Goal: Task Accomplishment & Management: Manage account settings

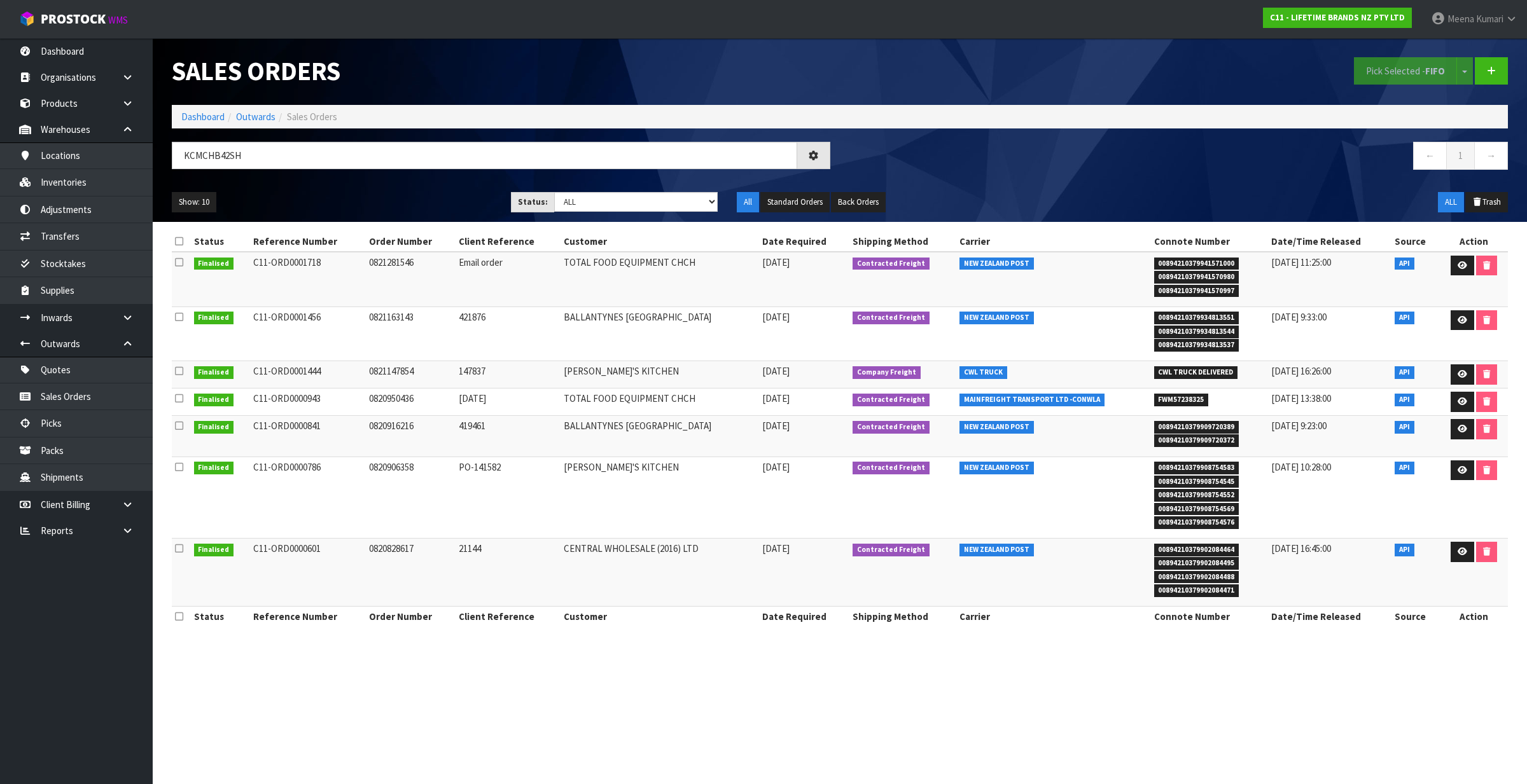
click at [639, 676] on section "Sales Orders Pick Selected - FIFO Split button! FIFO - First In First Out FEFO …" at bounding box center [763, 392] width 1527 height 784
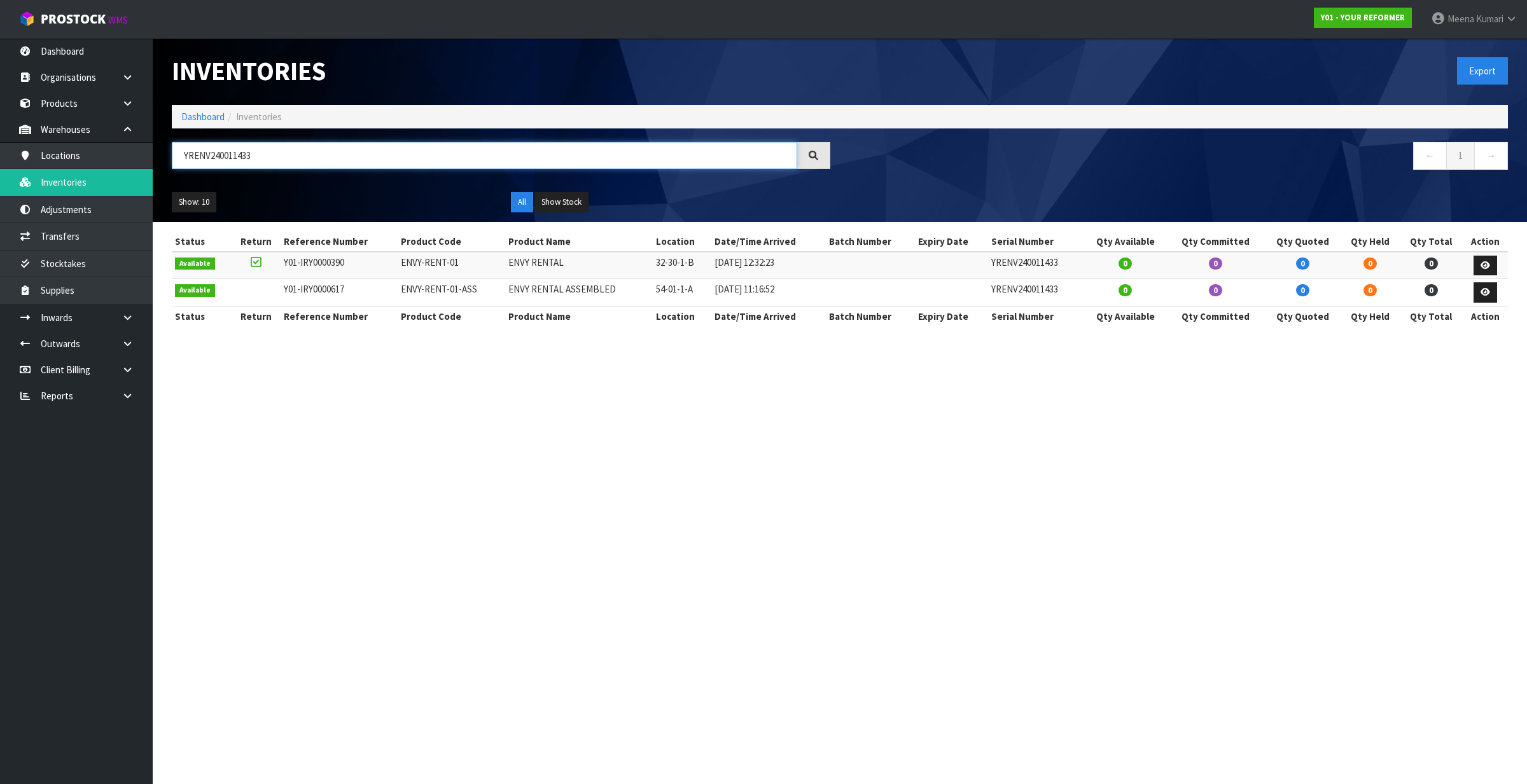
drag, startPoint x: 309, startPoint y: 159, endPoint x: 171, endPoint y: 168, distance: 138.3
click at [171, 168] on div "YRENV240011433" at bounding box center [501, 160] width 677 height 37
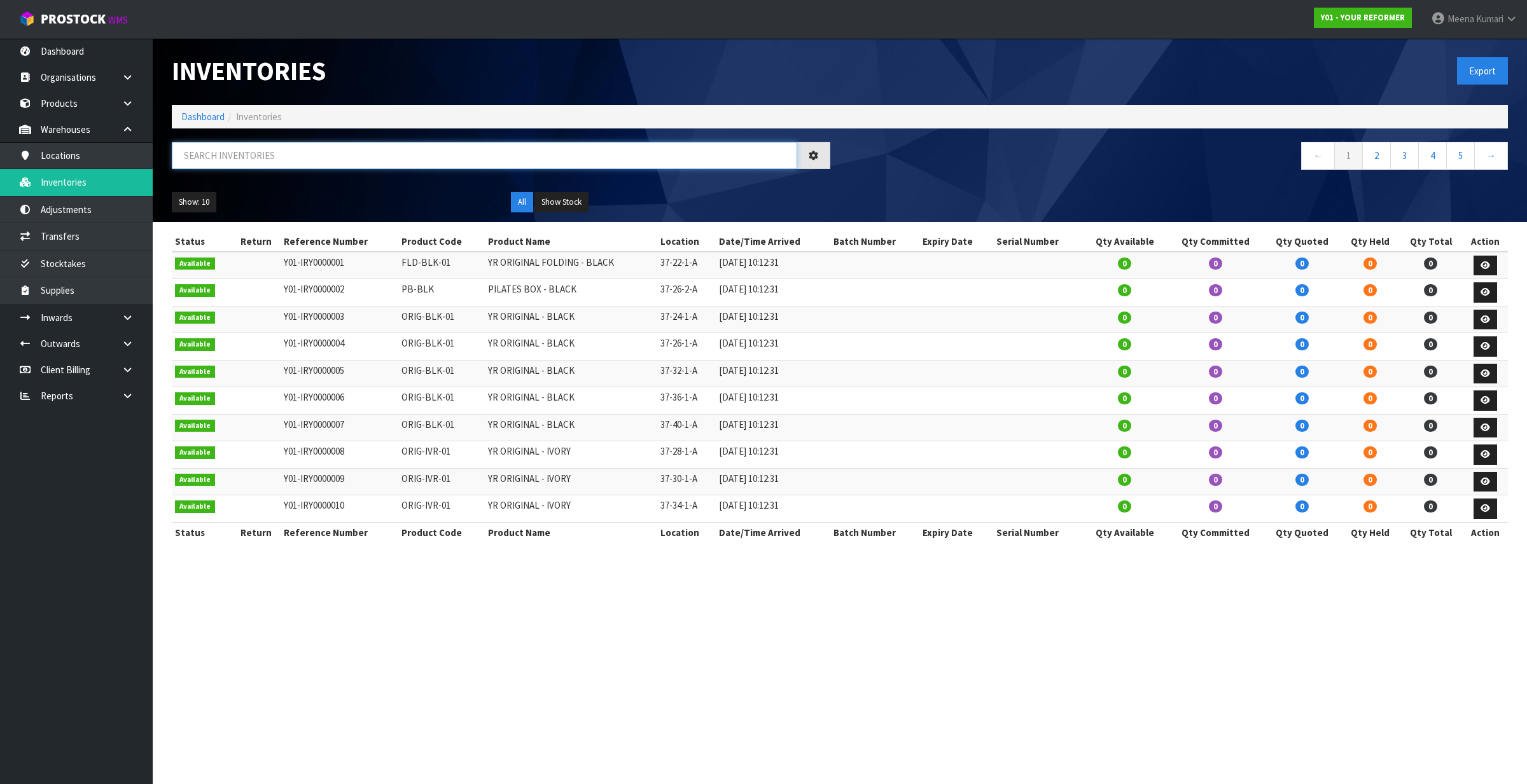
click at [225, 155] on input "text" at bounding box center [484, 155] width 625 height 27
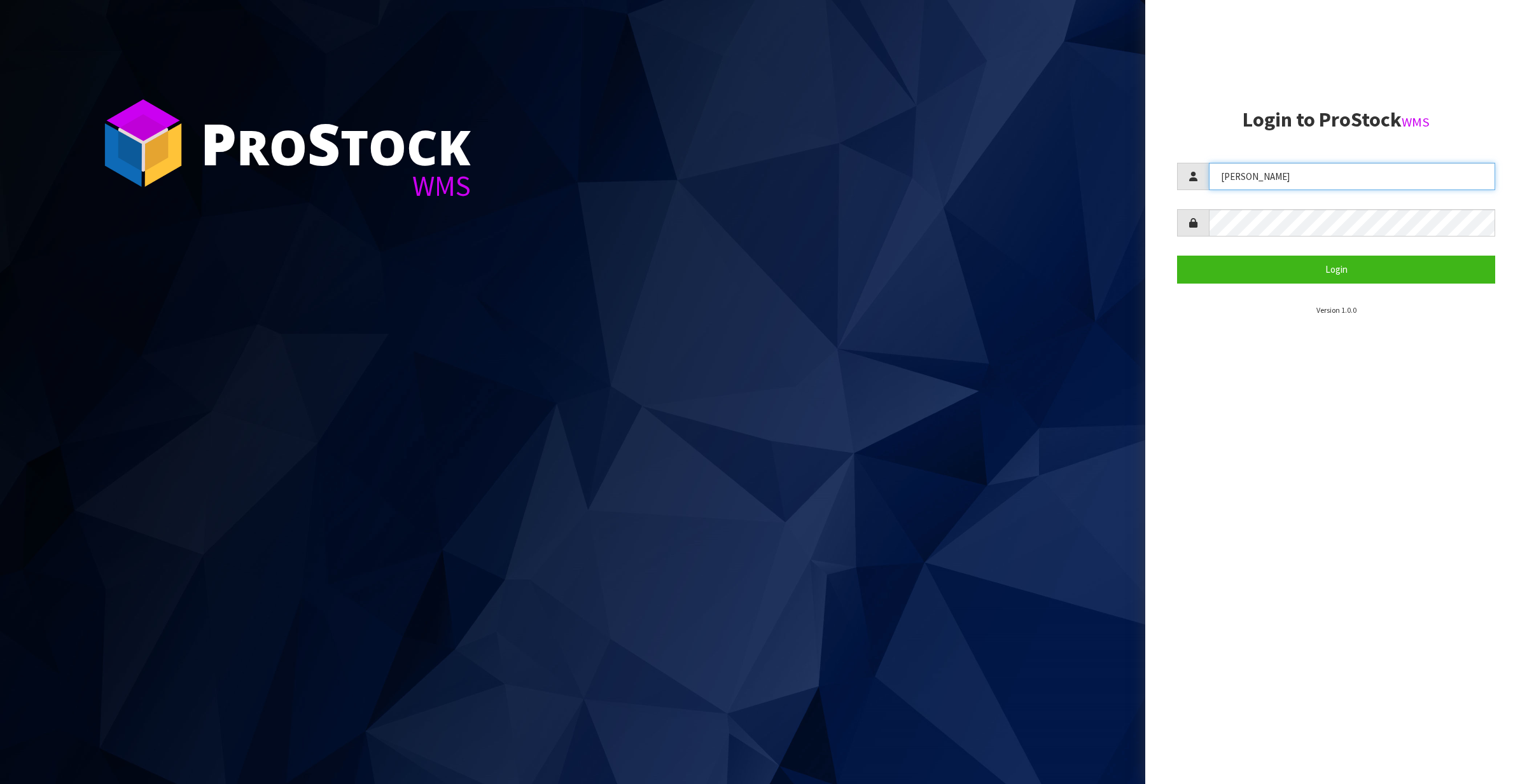
drag, startPoint x: 1315, startPoint y: 168, endPoint x: 1187, endPoint y: 204, distance: 133.0
click at [1187, 204] on form "[PERSON_NAME] Login" at bounding box center [1335, 223] width 318 height 120
type input "[PERSON_NAME]"
click at [1220, 270] on button "Login" at bounding box center [1335, 269] width 318 height 27
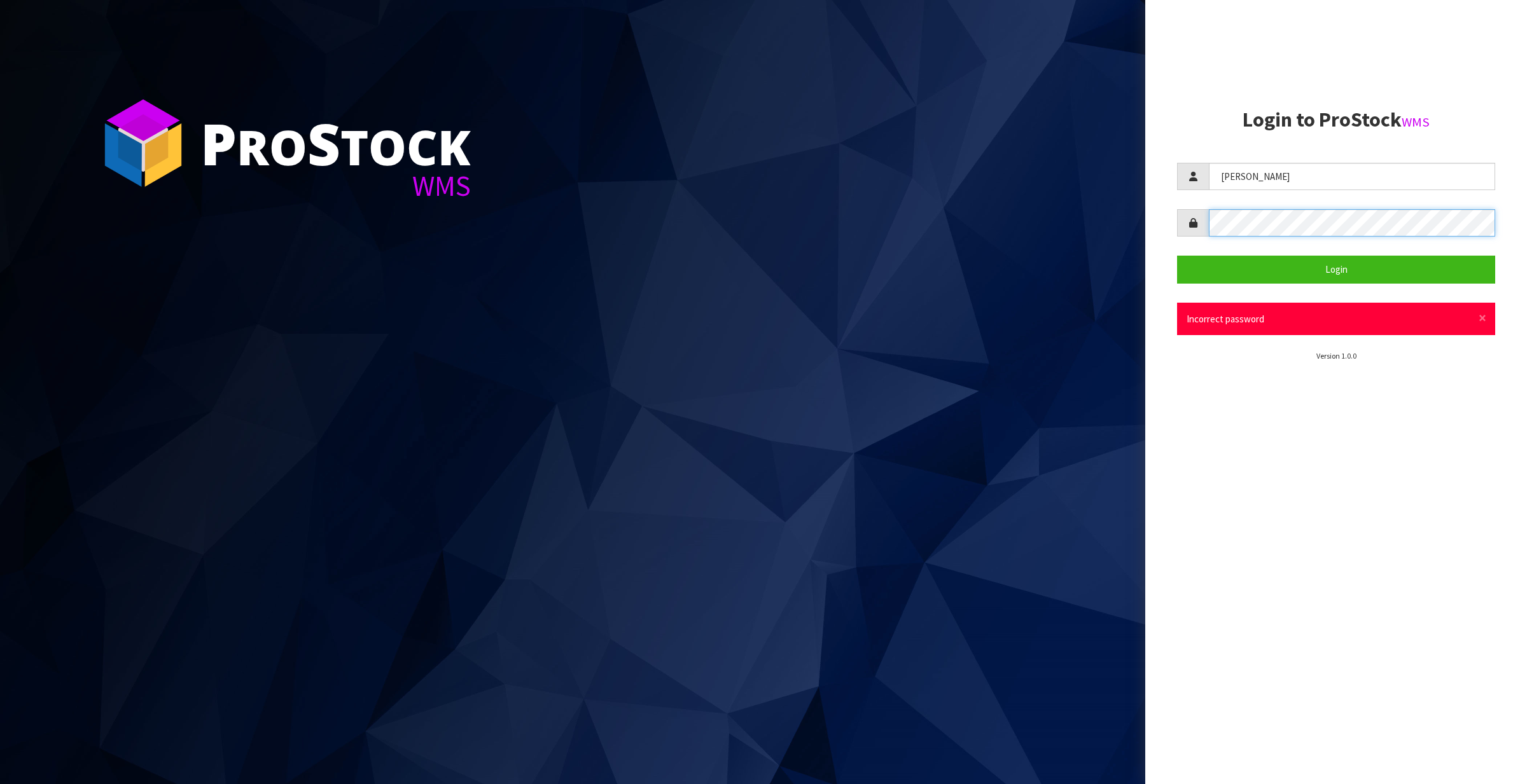
click at [1201, 253] on form "[PERSON_NAME] Login × Close Incorrect password" at bounding box center [1335, 249] width 318 height 172
click at [1242, 280] on button "Login" at bounding box center [1335, 269] width 318 height 27
